Goal: Task Accomplishment & Management: Manage account settings

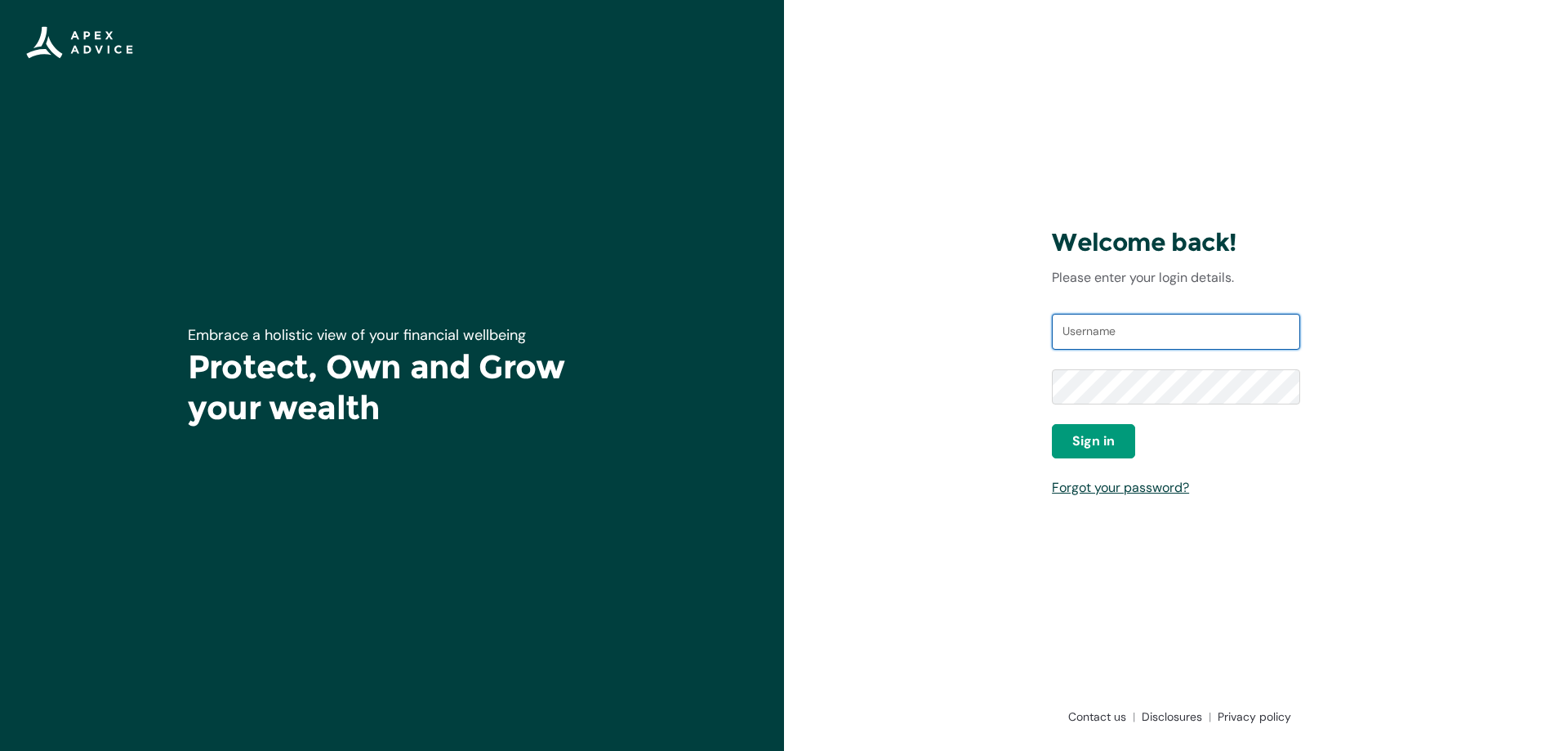
click at [1156, 332] on input "Username" at bounding box center [1176, 332] width 249 height 36
type input "kmawston@gmail.com"
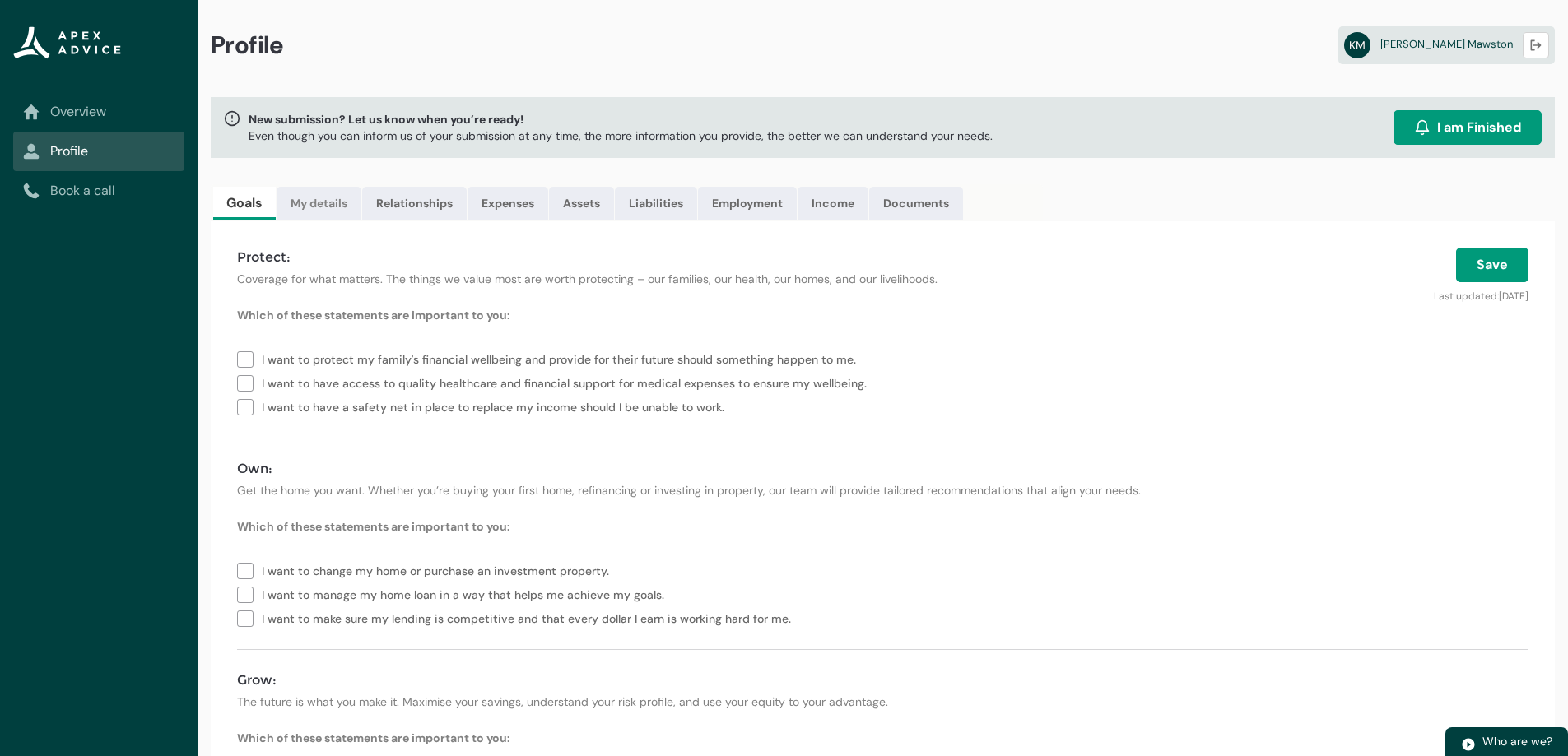
click at [321, 195] on link "My details" at bounding box center [319, 203] width 85 height 33
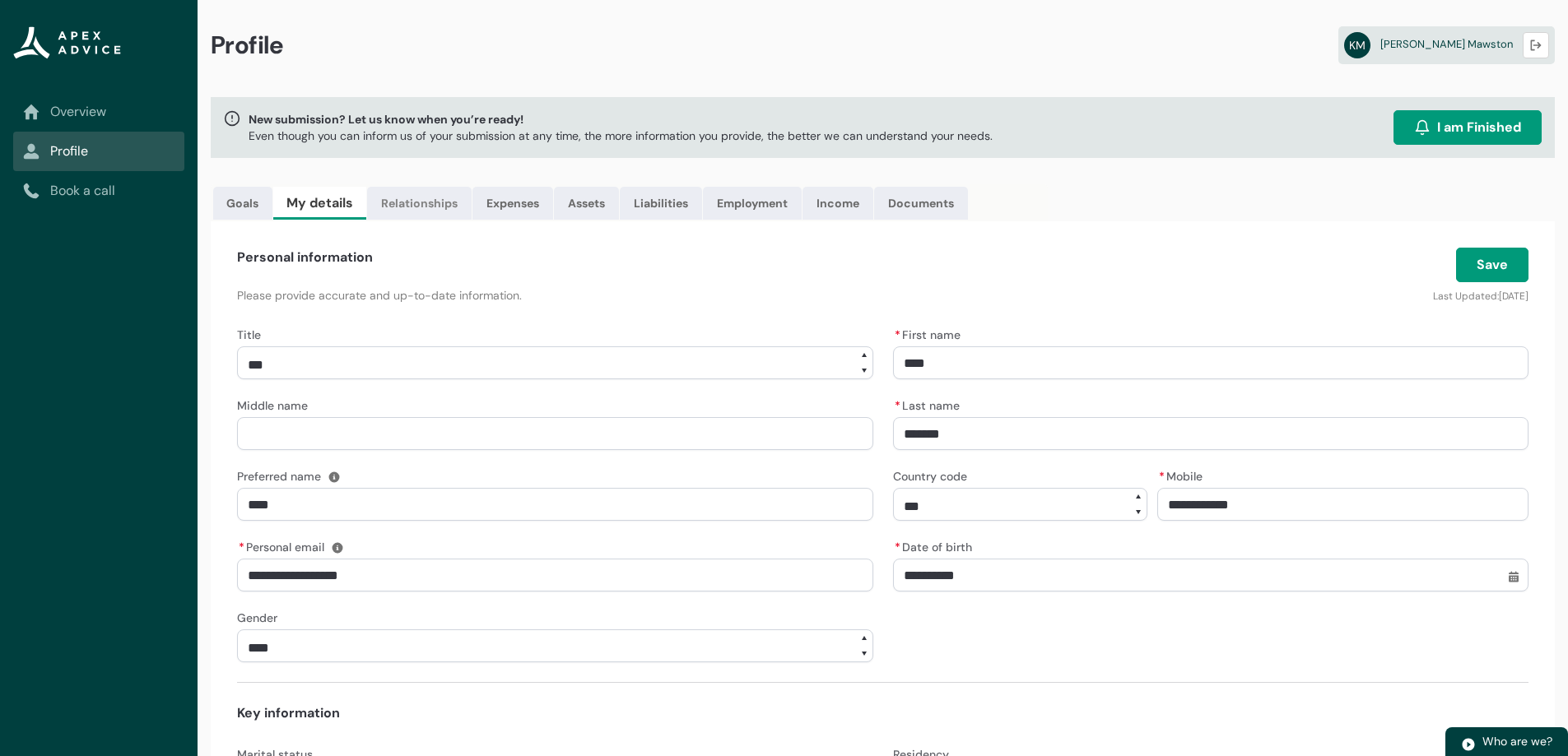
click at [420, 212] on link "Relationships" at bounding box center [420, 203] width 104 height 33
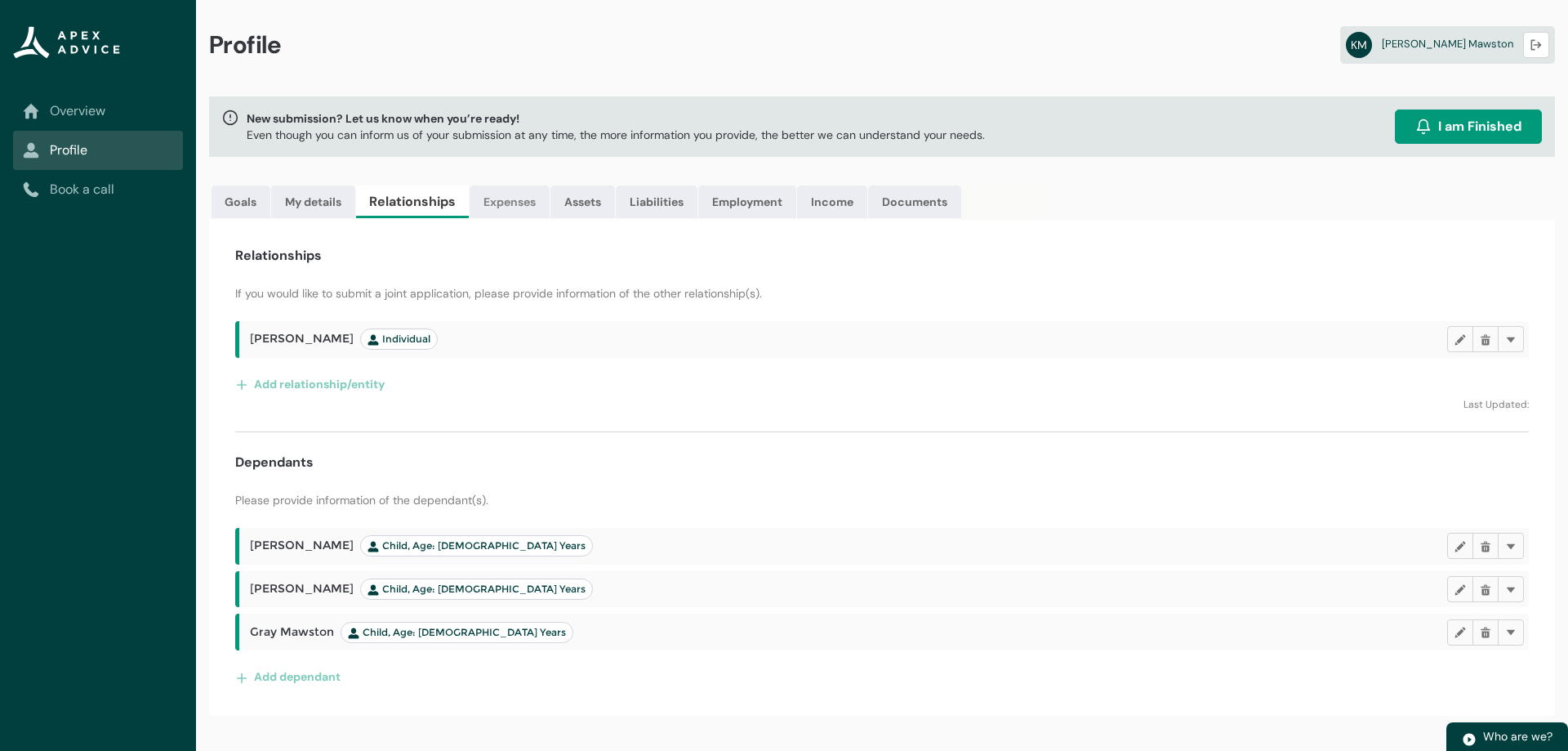
click at [505, 204] on link "Expenses" at bounding box center [509, 201] width 80 height 33
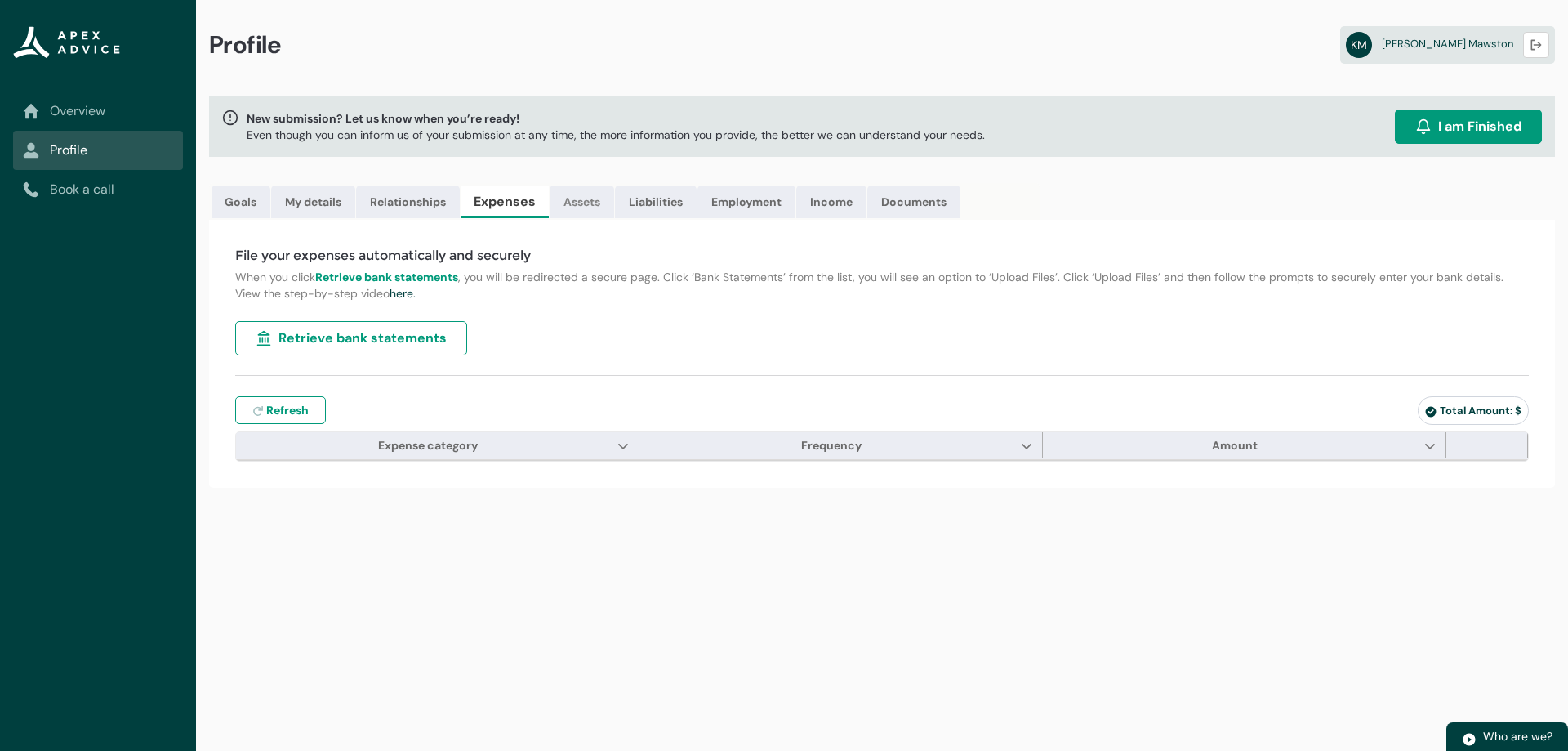
type input "***"
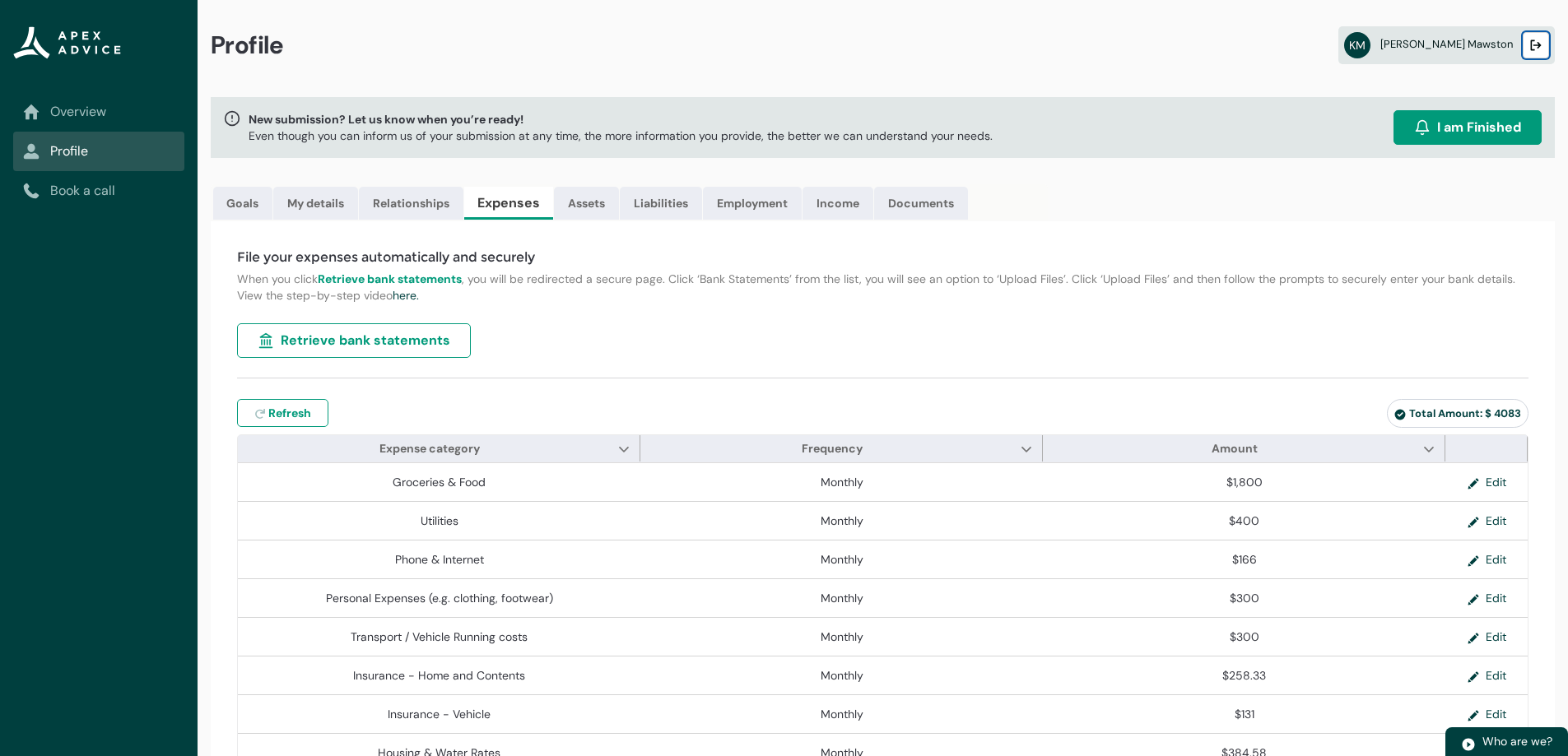
click at [1528, 41] on button "Logout" at bounding box center [1535, 45] width 27 height 27
